Goal: Task Accomplishment & Management: Manage account settings

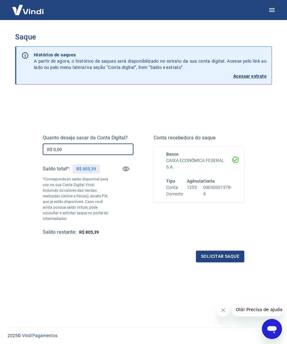
click at [86, 148] on input "R$ 0,00" at bounding box center [88, 150] width 91 height 12
type input "R$ 600,00"
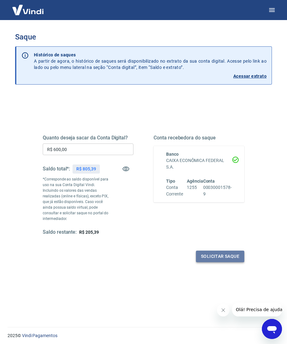
click at [226, 251] on button "Solicitar saque" at bounding box center [220, 257] width 48 height 12
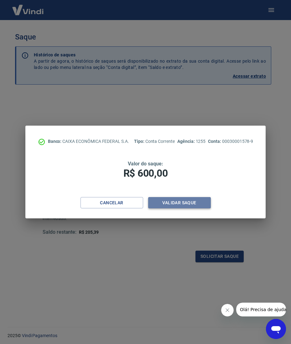
click at [191, 208] on button "Validar saque" at bounding box center [179, 203] width 63 height 12
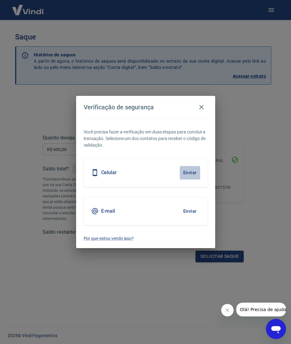
click at [195, 167] on button "Enviar" at bounding box center [190, 172] width 20 height 13
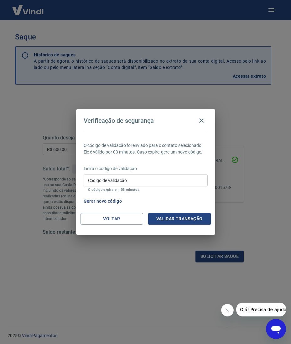
click at [150, 181] on input "Código de validação" at bounding box center [146, 181] width 124 height 12
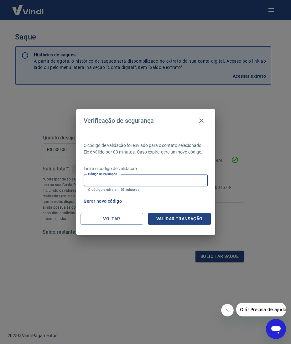
click at [156, 175] on input "Código de validação" at bounding box center [146, 181] width 124 height 12
type input "679868"
click at [173, 215] on button "Validar transação" at bounding box center [179, 219] width 63 height 12
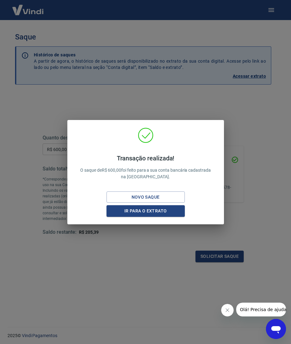
click at [277, 120] on div "Transação realizada! O saque de R$ 600,00 foi feito para a sua conta bancária c…" at bounding box center [145, 172] width 291 height 344
